Goal: Task Accomplishment & Management: Complete application form

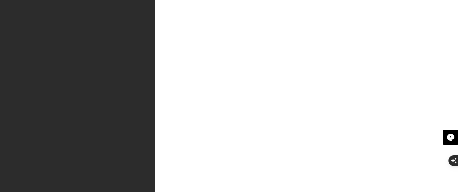
type input "[PERSON_NAME]"
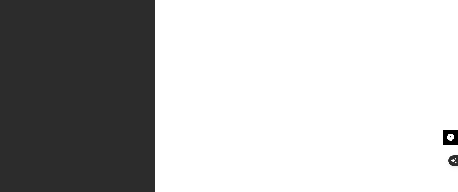
type button "Engineering"
type input "developer"
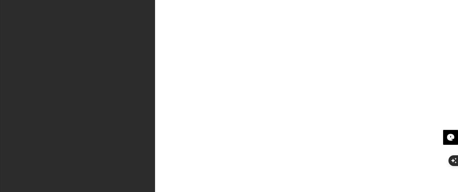
type input "Decent AI"
type input "m"
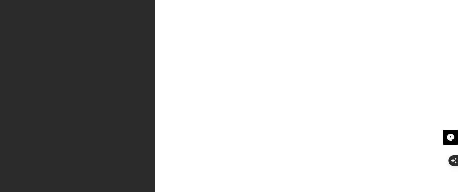
type input "Asthestic"
drag, startPoint x: 69, startPoint y: 98, endPoint x: 44, endPoint y: 102, distance: 25.7
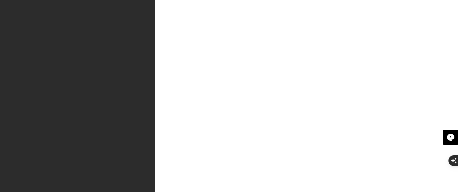
type input "Minimalistic"
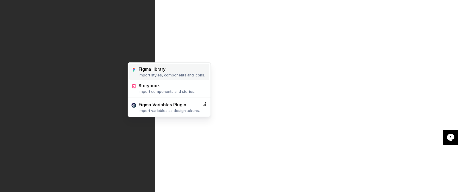
click at [165, 75] on p "Import styles, components and icons." at bounding box center [172, 75] width 67 height 5
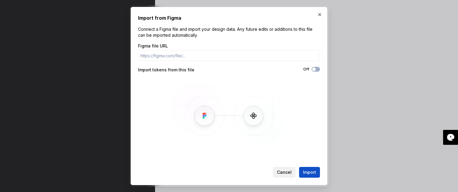
click at [282, 168] on button "Cancel" at bounding box center [284, 172] width 22 height 11
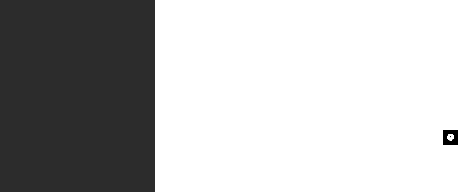
scroll to position [0, 0]
